Goal: Navigation & Orientation: Find specific page/section

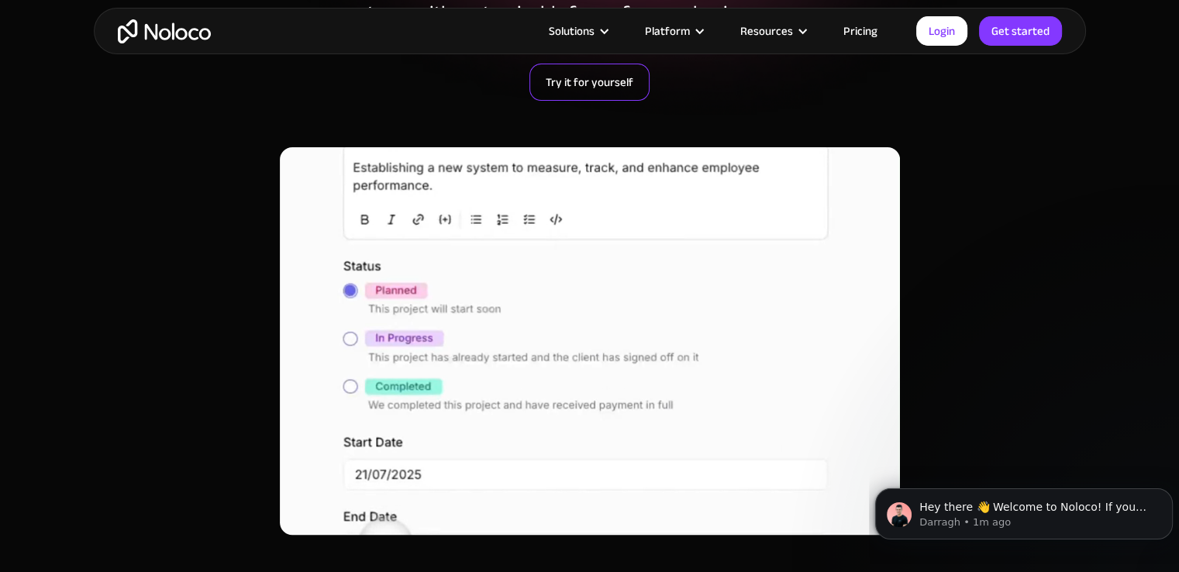
click at [604, 91] on link "Try it for yourself" at bounding box center [589, 82] width 120 height 37
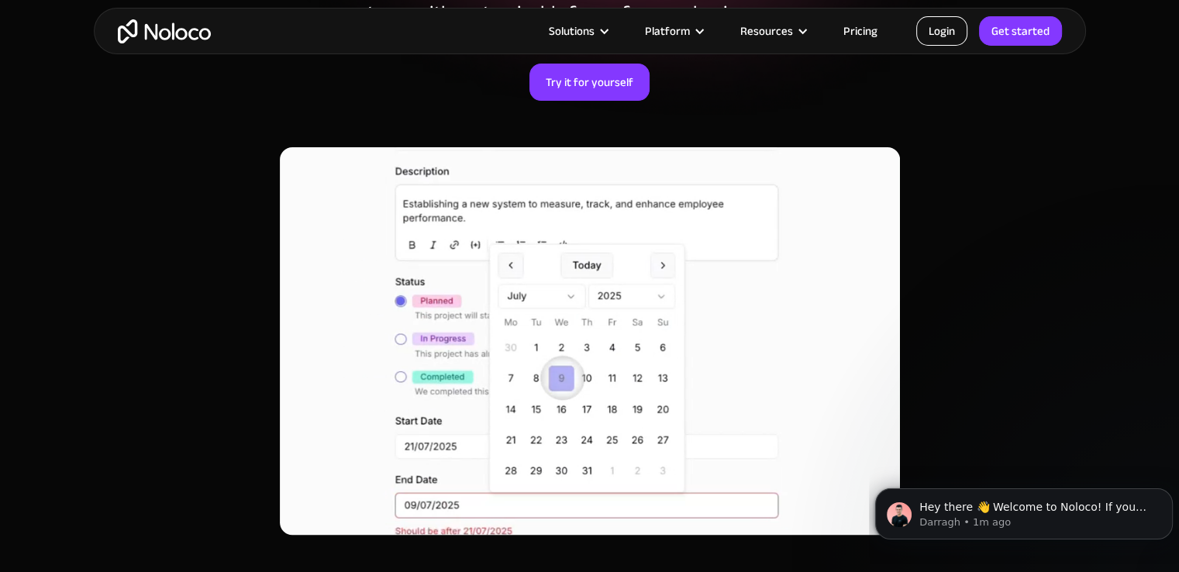
click at [946, 19] on link "Login" at bounding box center [941, 30] width 51 height 29
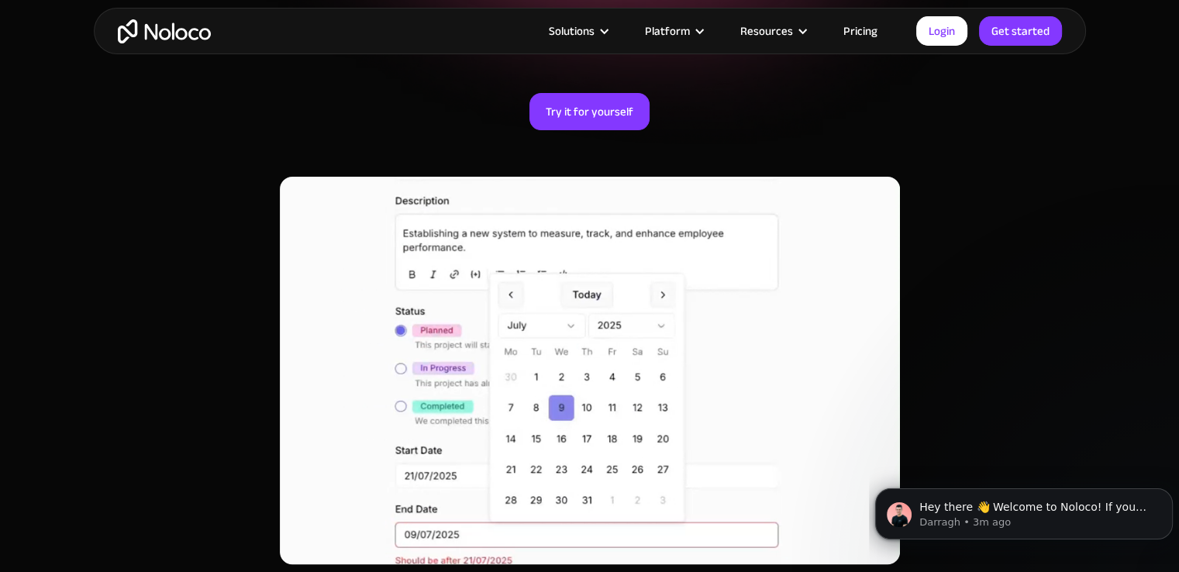
scroll to position [290, 0]
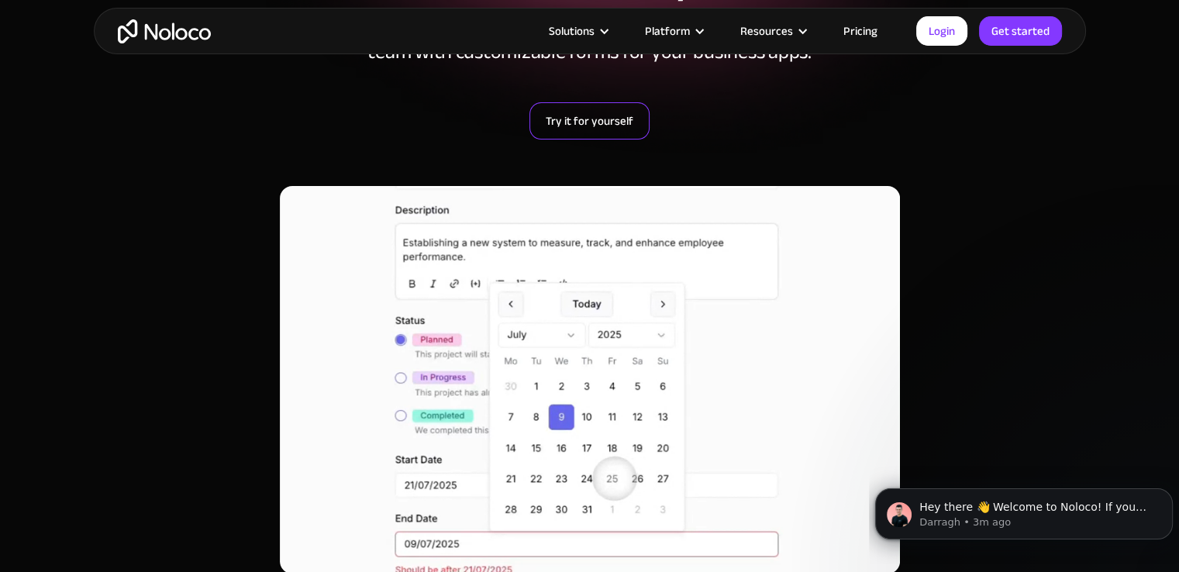
click at [559, 137] on link "Try it for yourself" at bounding box center [589, 120] width 120 height 37
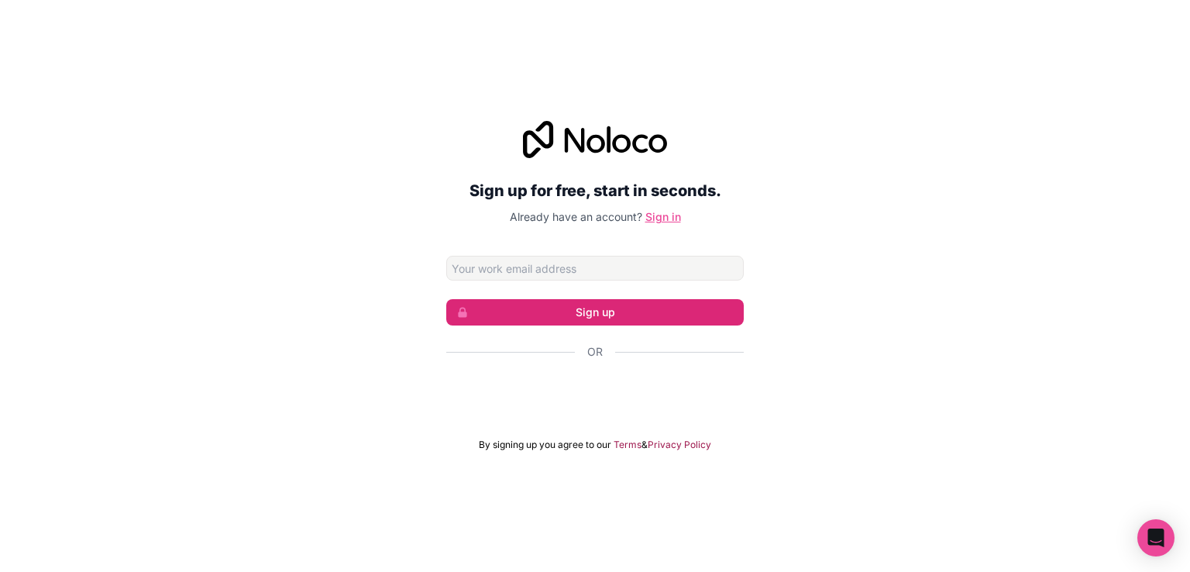
click at [670, 212] on link "Sign in" at bounding box center [664, 216] width 36 height 13
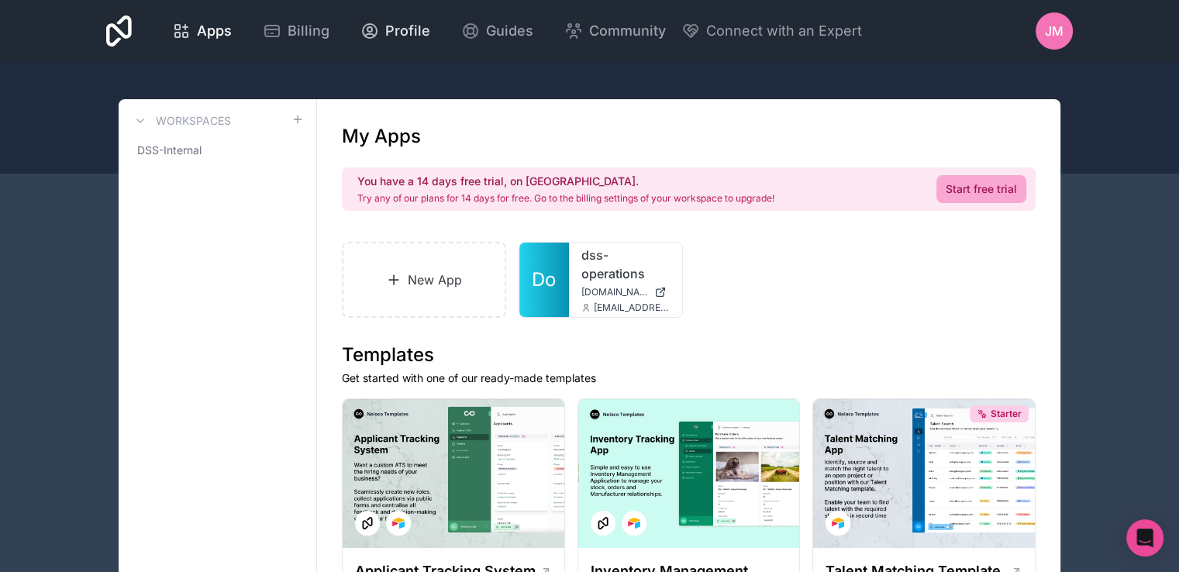
click at [414, 32] on span "Profile" at bounding box center [407, 31] width 45 height 22
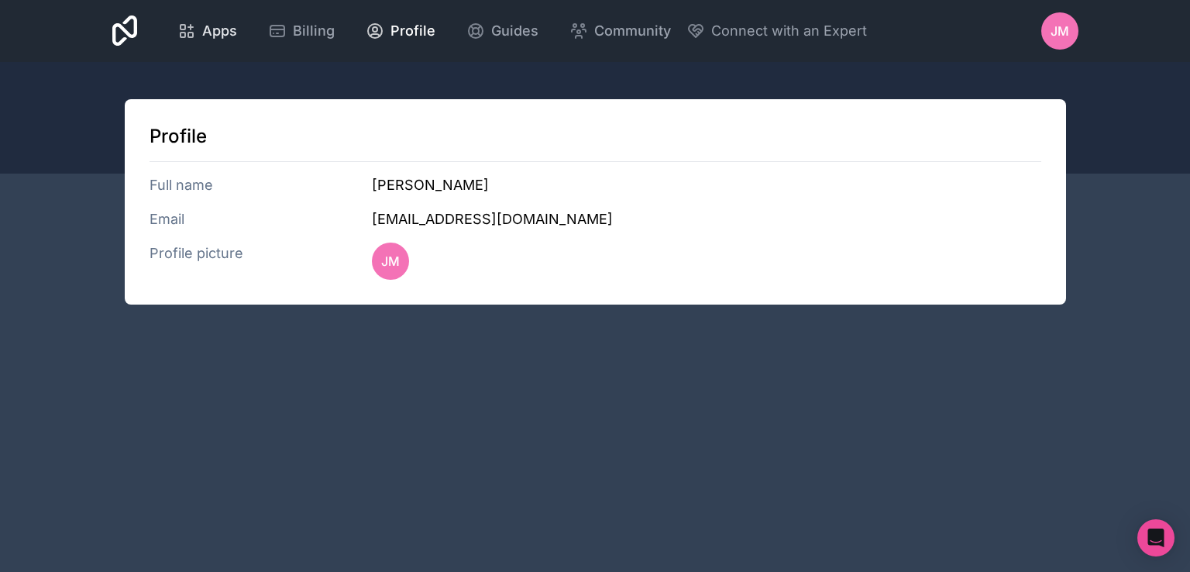
click at [214, 37] on span "Apps" at bounding box center [219, 31] width 35 height 22
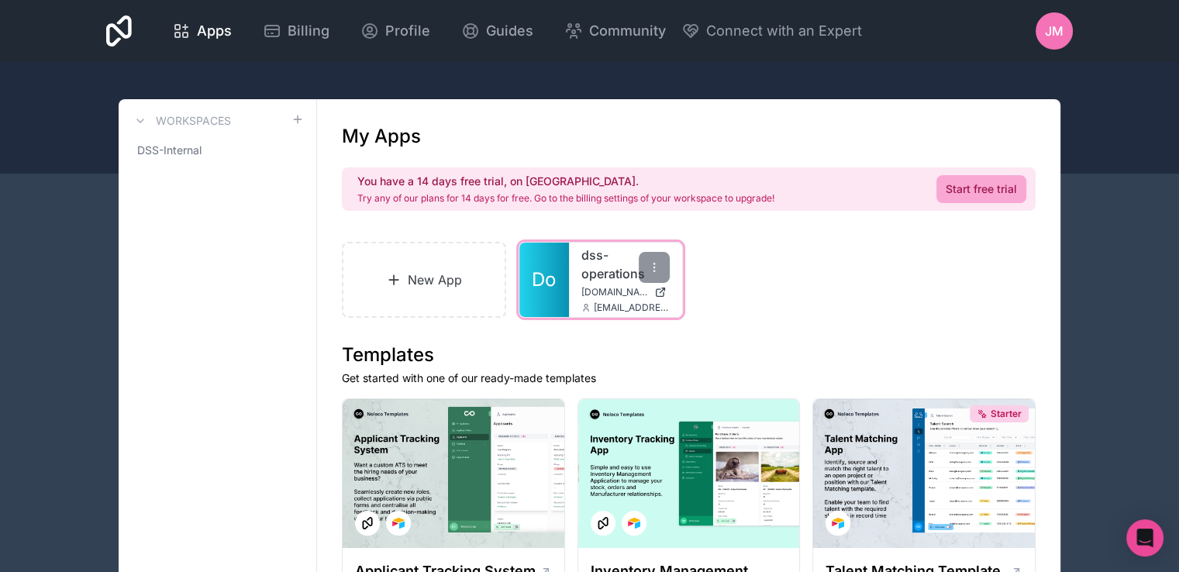
click at [651, 298] on div "dss-operations dss-operations.noloco.co joelmunoz@drywallservicesupremacy.com" at bounding box center [625, 280] width 113 height 74
click at [632, 277] on link "dss-operations" at bounding box center [625, 264] width 88 height 37
